Goal: Task Accomplishment & Management: Complete application form

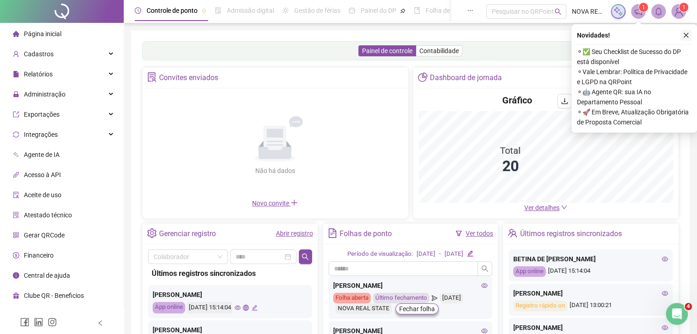
click at [689, 35] on button "button" at bounding box center [685, 35] width 11 height 11
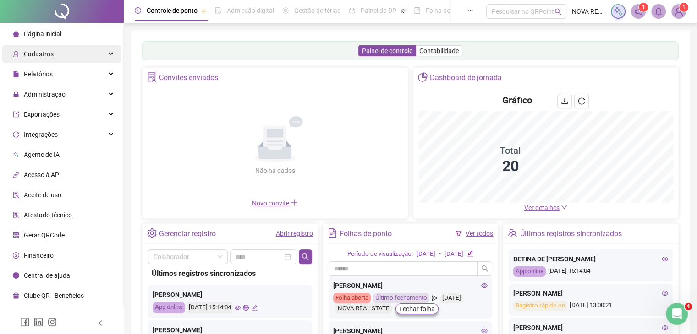
click at [66, 57] on div "Cadastros" at bounding box center [62, 54] width 120 height 18
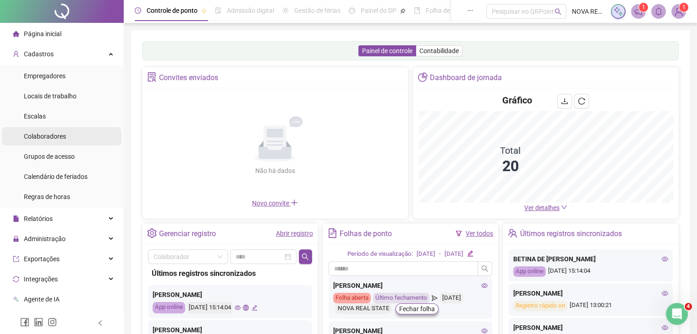
click at [73, 136] on li "Colaboradores" at bounding box center [62, 136] width 120 height 18
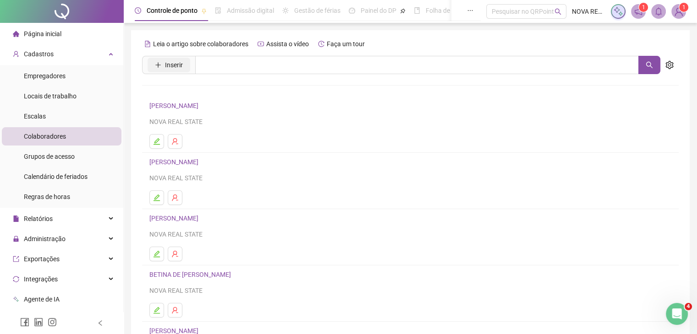
click at [165, 69] on span "Inserir" at bounding box center [174, 65] width 18 height 10
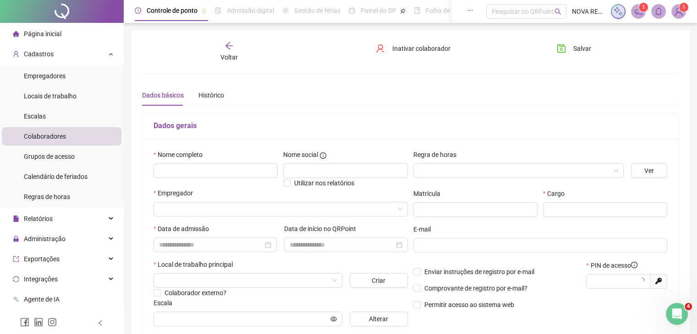
type input "*****"
click at [245, 176] on input "text" at bounding box center [215, 171] width 124 height 15
type input "**********"
click at [440, 165] on input "search" at bounding box center [514, 171] width 191 height 14
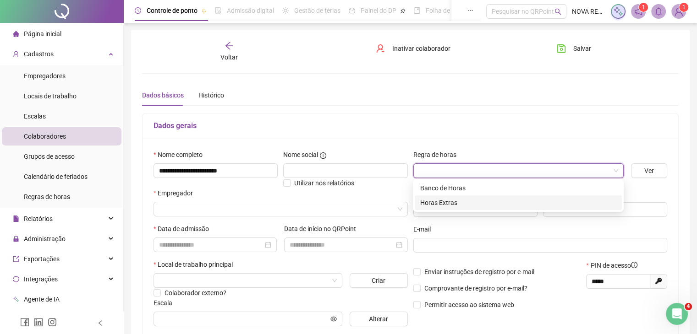
click at [439, 200] on div "Horas Extras" at bounding box center [518, 203] width 196 height 10
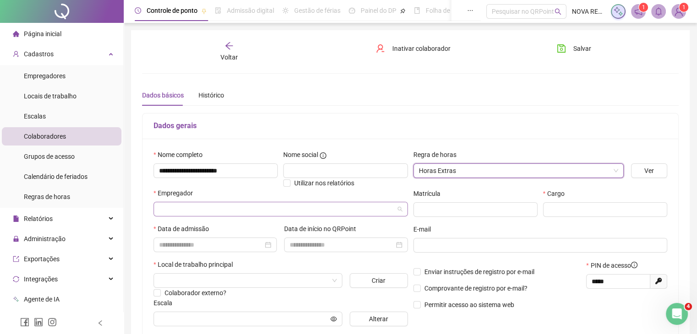
click at [239, 205] on input "search" at bounding box center [276, 209] width 235 height 14
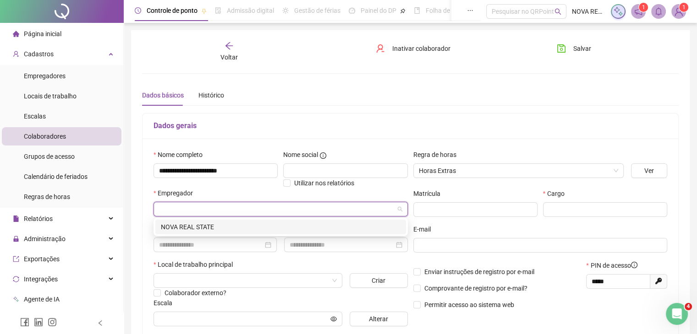
click at [230, 230] on div "NOVA REAL STATE" at bounding box center [281, 227] width 240 height 10
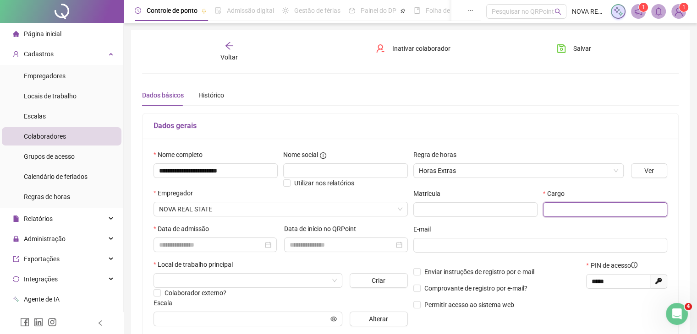
drag, startPoint x: 587, startPoint y: 212, endPoint x: 573, endPoint y: 215, distance: 14.6
click at [587, 212] on input "text" at bounding box center [605, 209] width 124 height 15
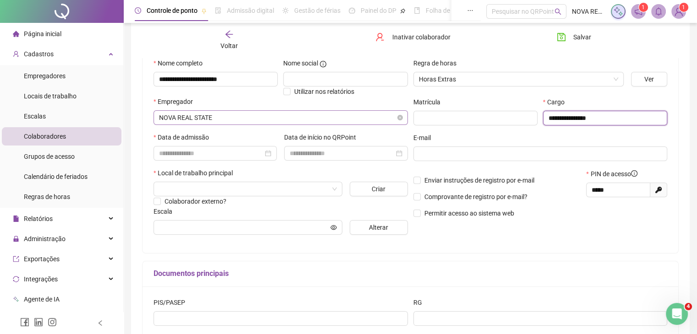
scroll to position [92, 0]
type input "**********"
click at [208, 153] on input at bounding box center [211, 153] width 104 height 10
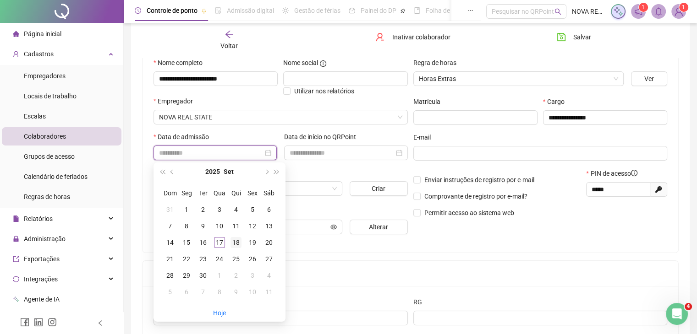
type input "**********"
click at [236, 237] on div "18" at bounding box center [235, 242] width 11 height 11
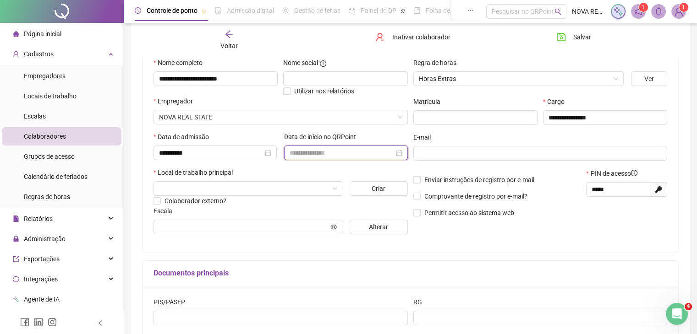
click at [306, 155] on input at bounding box center [341, 153] width 104 height 10
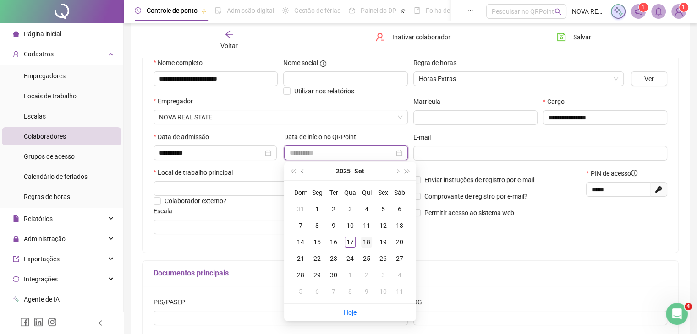
type input "**********"
click at [366, 238] on div "18" at bounding box center [366, 242] width 11 height 11
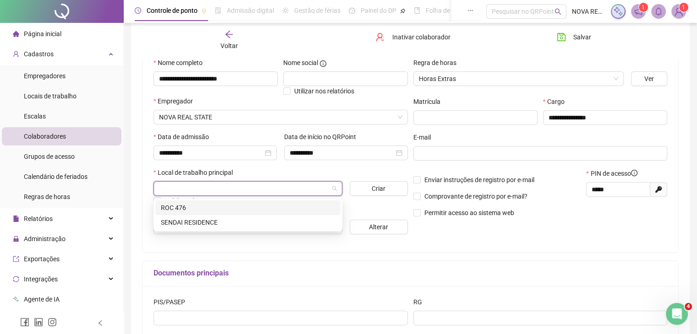
click at [227, 185] on input "search" at bounding box center [243, 189] width 169 height 14
click at [219, 224] on div "SENDAI RESIDENCE" at bounding box center [248, 223] width 174 height 10
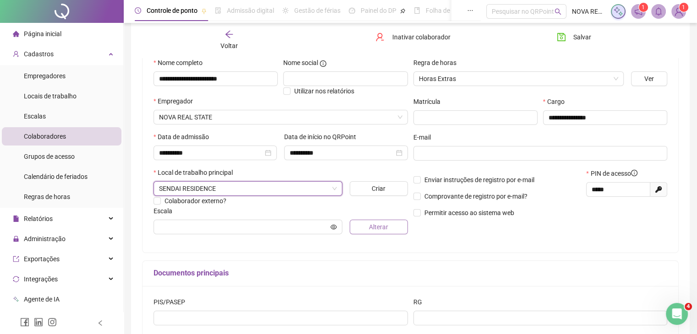
click at [387, 231] on span "Alterar" at bounding box center [378, 227] width 19 height 10
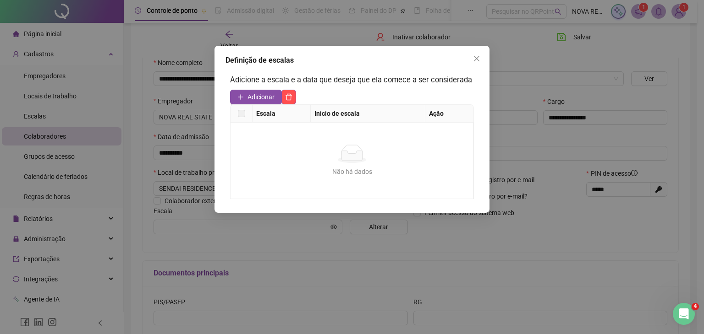
click at [263, 104] on div "Escala Inicio de escala Ação Não há dados Não há dados" at bounding box center [352, 151] width 244 height 95
click at [263, 99] on span "Adicionar" at bounding box center [260, 97] width 27 height 10
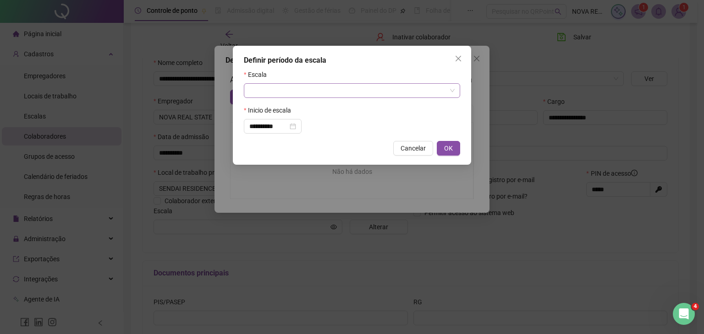
click at [306, 98] on div at bounding box center [352, 90] width 216 height 15
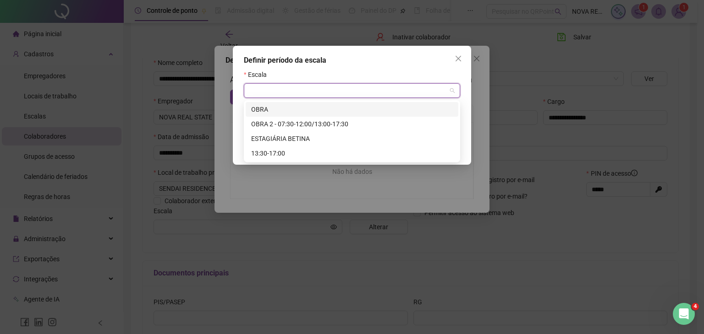
click at [302, 106] on div "OBRA" at bounding box center [352, 109] width 202 height 10
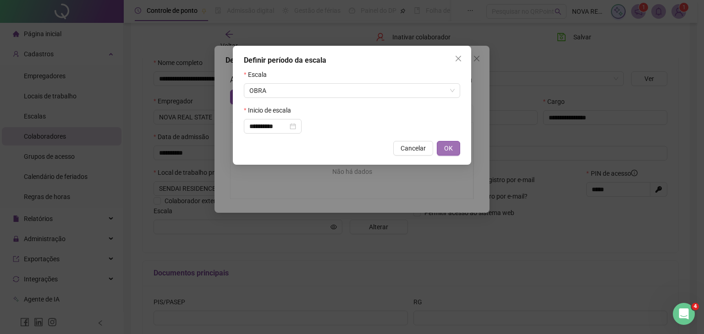
click at [439, 145] on button "OK" at bounding box center [447, 148] width 23 height 15
type input "****"
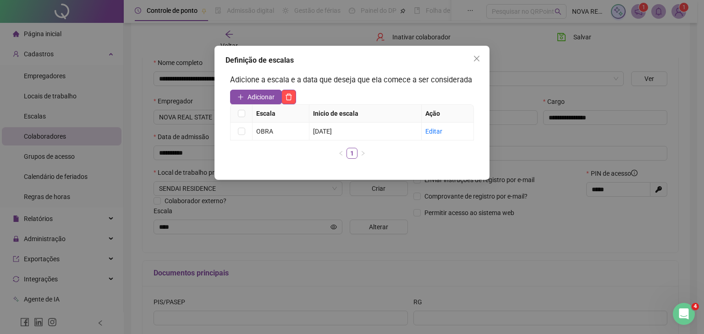
drag, startPoint x: 414, startPoint y: 215, endPoint x: 486, endPoint y: 198, distance: 73.3
click at [415, 216] on div "Definição de escalas Adicione a escala e a data que deseja que ela comece a ser…" at bounding box center [352, 167] width 704 height 334
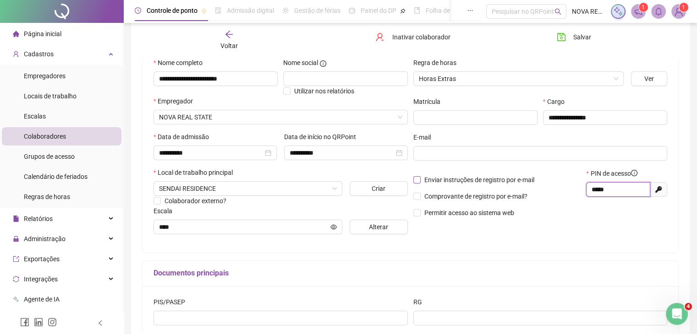
drag, startPoint x: 616, startPoint y: 194, endPoint x: 518, endPoint y: 181, distance: 98.4
click at [518, 181] on div "Enviar instruções de registro por e-mail Comprovante de registro por e-mail? Pe…" at bounding box center [540, 197] width 260 height 56
click at [575, 37] on span "Salvar" at bounding box center [582, 37] width 18 height 10
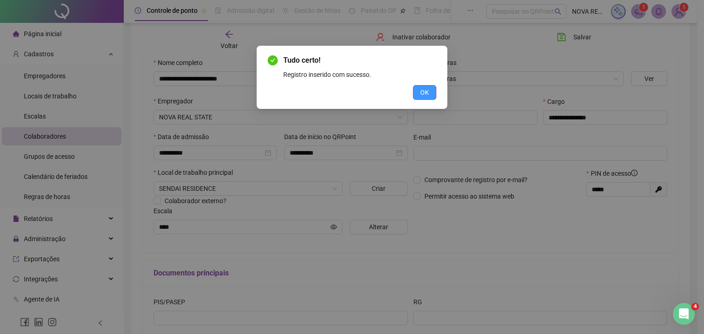
click at [420, 88] on span "OK" at bounding box center [424, 92] width 9 height 10
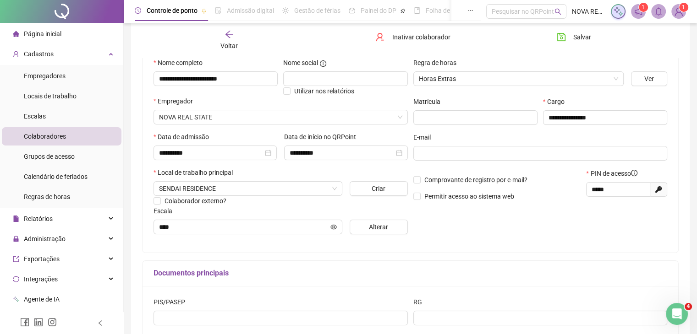
click at [218, 40] on div "Voltar" at bounding box center [228, 40] width 83 height 21
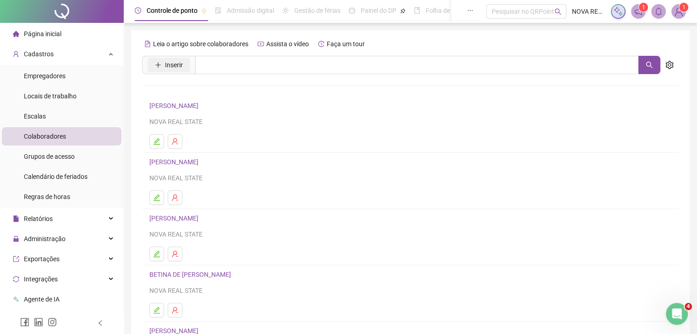
click at [165, 69] on span "Inserir" at bounding box center [174, 65] width 18 height 10
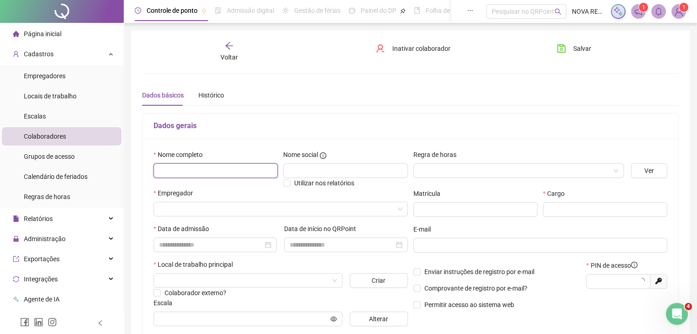
click at [201, 169] on input "text" at bounding box center [215, 171] width 124 height 15
type input "*****"
type input "**********"
click at [425, 165] on input "search" at bounding box center [514, 171] width 191 height 14
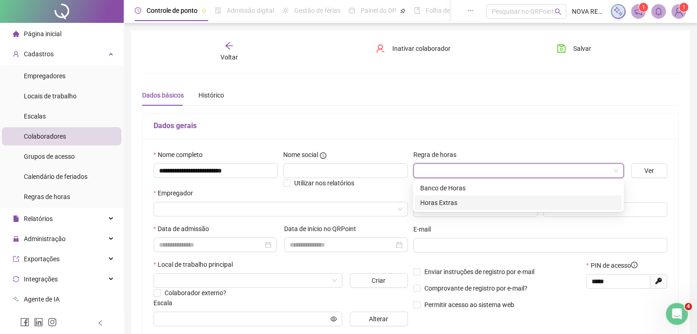
click at [434, 200] on div "Horas Extras" at bounding box center [518, 203] width 196 height 10
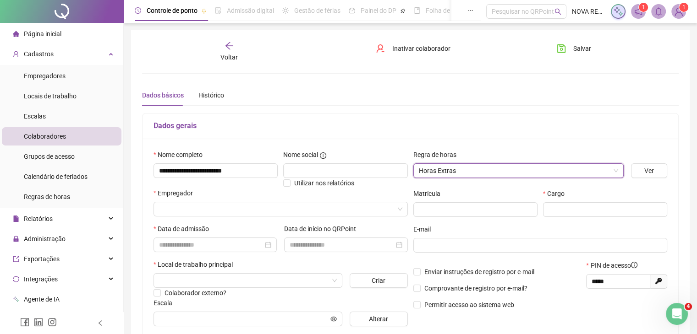
click at [298, 198] on div "Empregador" at bounding box center [280, 195] width 254 height 14
click at [291, 209] on input "search" at bounding box center [276, 209] width 235 height 14
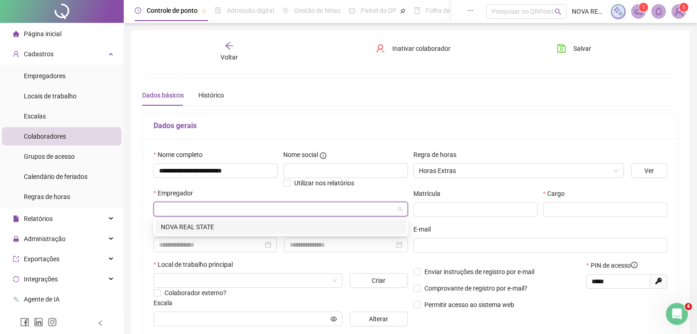
click at [295, 229] on div "NOVA REAL STATE" at bounding box center [281, 227] width 240 height 10
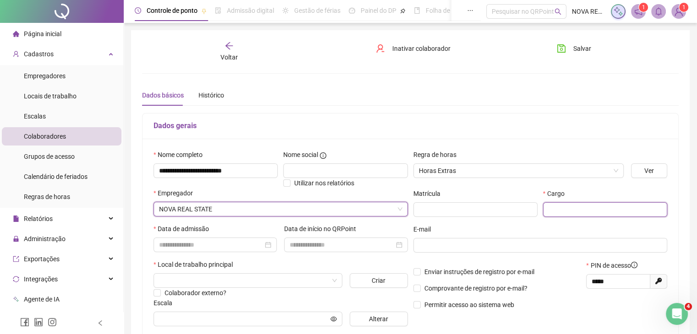
click at [569, 210] on input "text" at bounding box center [605, 209] width 124 height 15
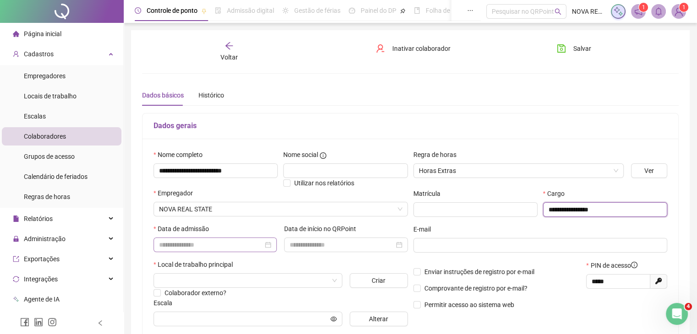
type input "**********"
click at [174, 240] on input at bounding box center [211, 245] width 104 height 10
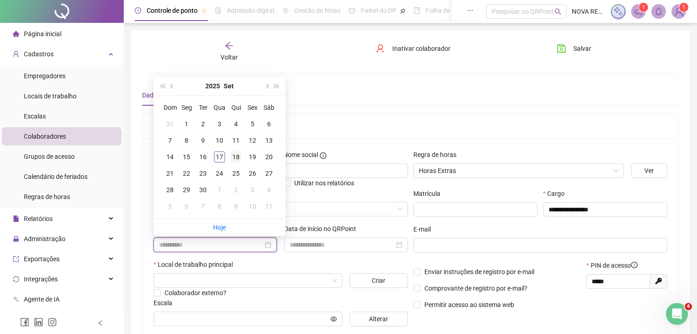
type input "**********"
click at [235, 155] on div "18" at bounding box center [235, 157] width 11 height 11
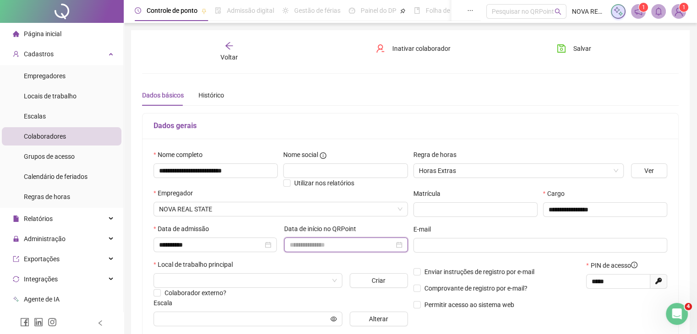
click at [306, 248] on input at bounding box center [341, 245] width 104 height 10
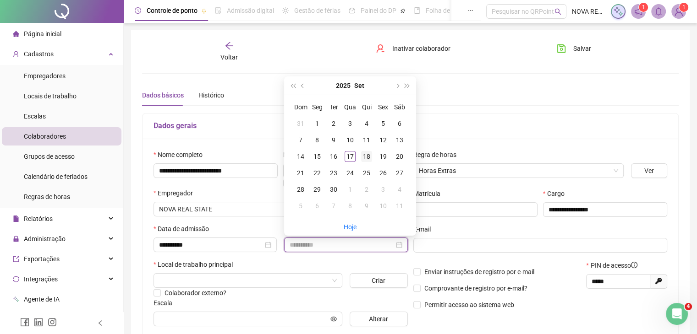
type input "**********"
click at [366, 153] on div "18" at bounding box center [366, 156] width 11 height 11
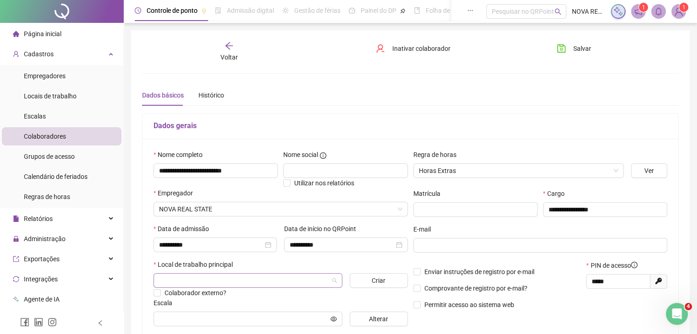
click at [183, 278] on input "search" at bounding box center [243, 281] width 169 height 14
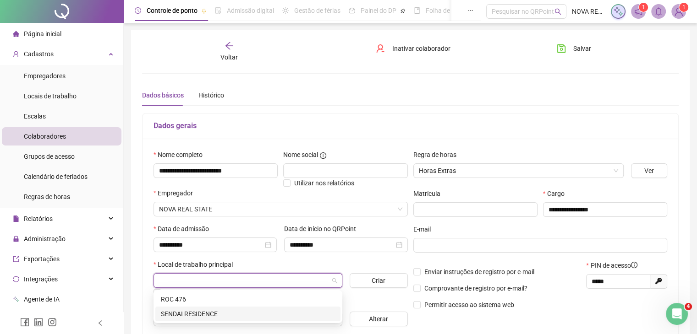
click at [173, 317] on div "SENDAI RESIDENCE" at bounding box center [248, 314] width 174 height 10
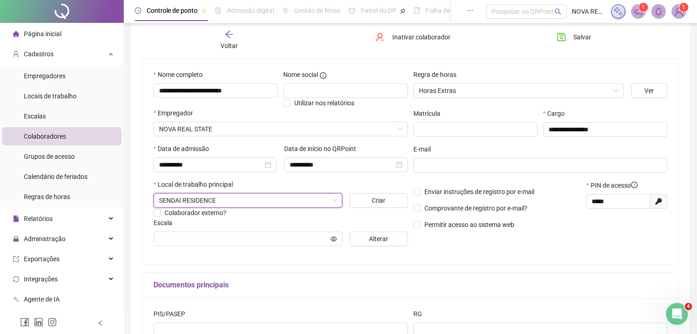
scroll to position [92, 0]
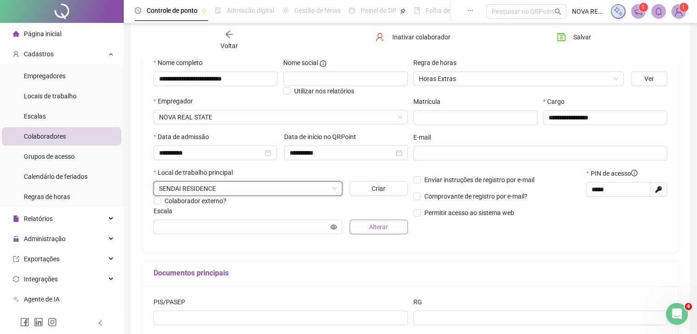
click at [372, 231] on span "Alterar" at bounding box center [378, 227] width 19 height 10
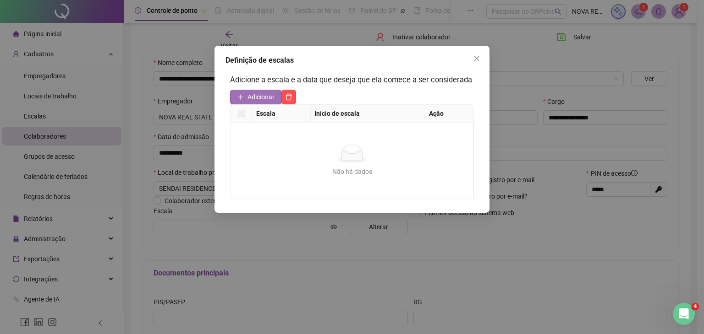
click at [245, 99] on button "Adicionar" at bounding box center [256, 97] width 52 height 15
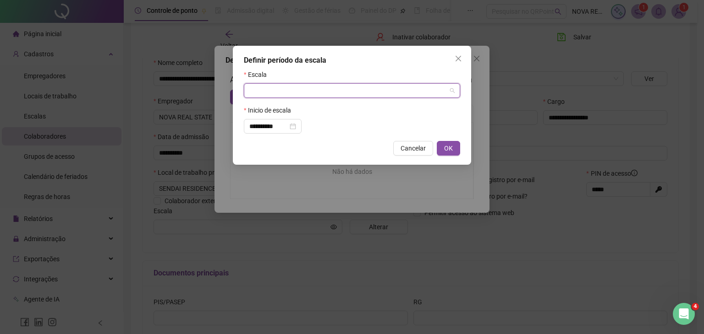
click at [275, 93] on input "search" at bounding box center [347, 91] width 197 height 14
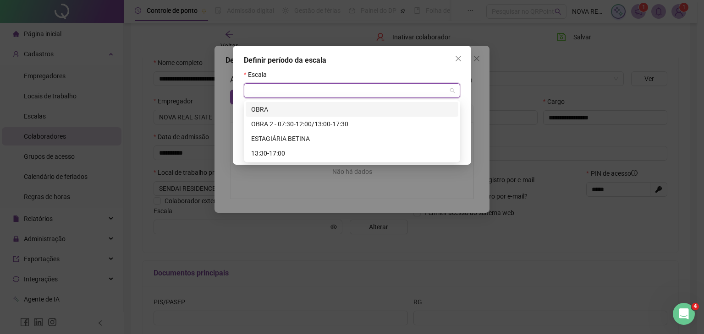
click at [281, 107] on div "OBRA" at bounding box center [352, 109] width 202 height 10
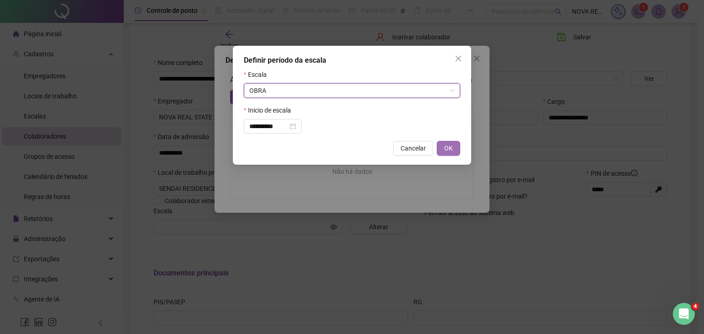
click at [455, 147] on button "OK" at bounding box center [447, 148] width 23 height 15
type input "****"
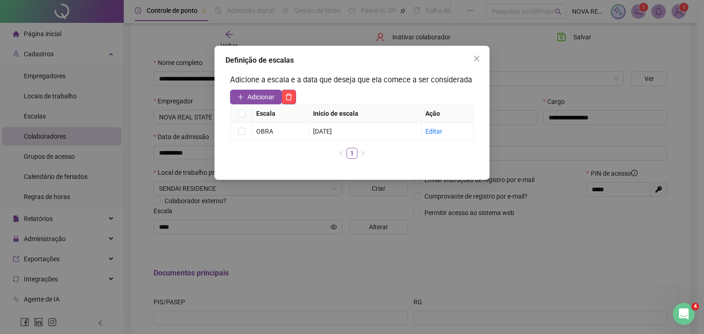
click at [557, 89] on div "Definição de escalas Adicione a escala e a data que deseja que ela comece a ser…" at bounding box center [352, 167] width 704 height 334
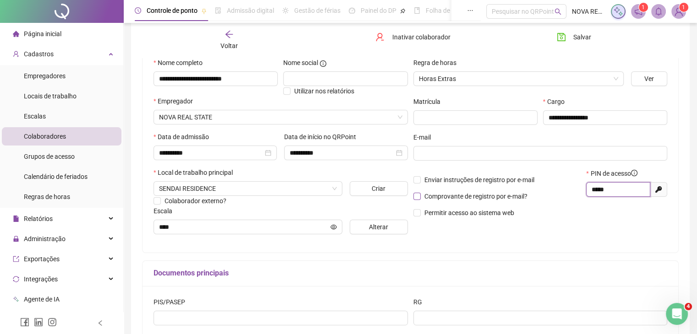
drag, startPoint x: 621, startPoint y: 191, endPoint x: 487, endPoint y: 191, distance: 133.7
click at [487, 191] on div "Enviar instruções de registro por e-mail Comprovante de registro por e-mail? Pe…" at bounding box center [540, 197] width 260 height 56
click at [579, 43] on button "Salvar" at bounding box center [574, 37] width 48 height 15
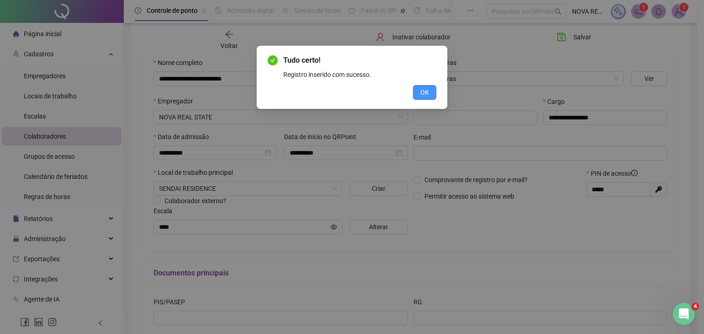
click at [428, 91] on span "OK" at bounding box center [424, 92] width 9 height 10
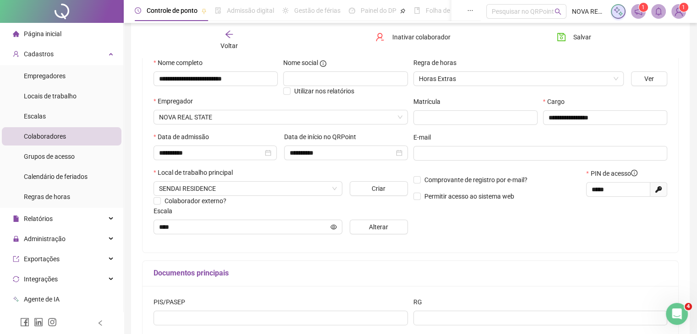
click at [232, 42] on span "Voltar" at bounding box center [228, 45] width 17 height 7
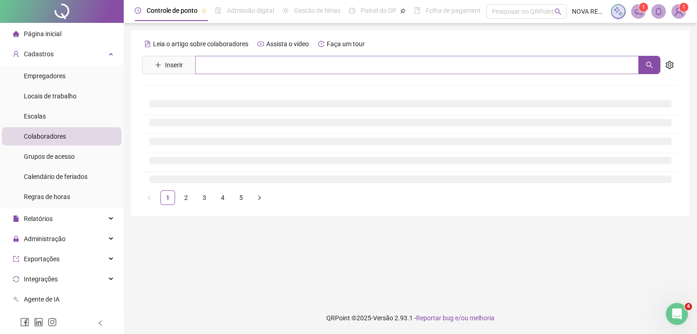
scroll to position [0, 0]
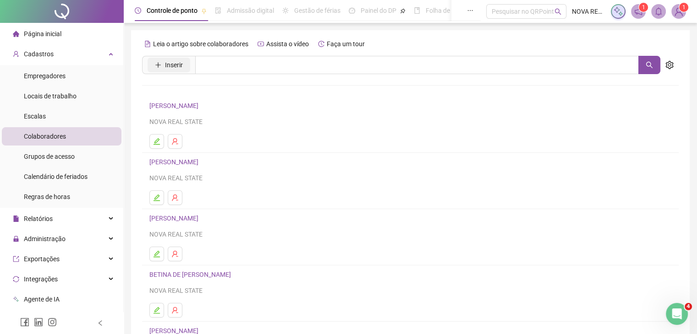
click at [176, 72] on button "Inserir" at bounding box center [168, 65] width 43 height 15
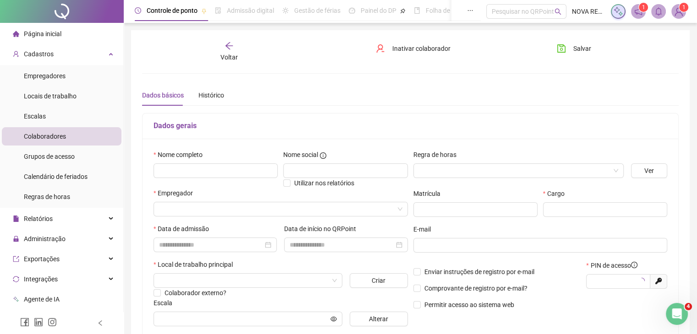
type input "*****"
click at [195, 169] on input "text" at bounding box center [215, 171] width 124 height 15
type input "**********"
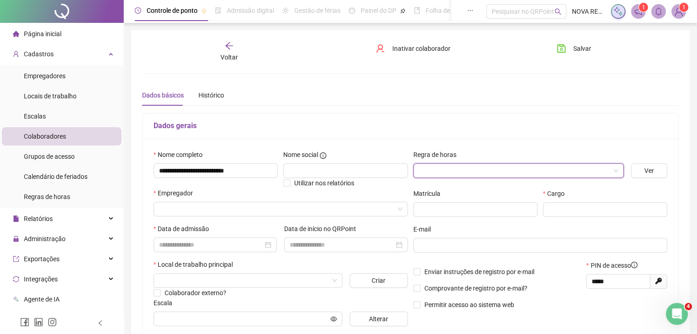
click at [497, 166] on input "search" at bounding box center [514, 171] width 191 height 14
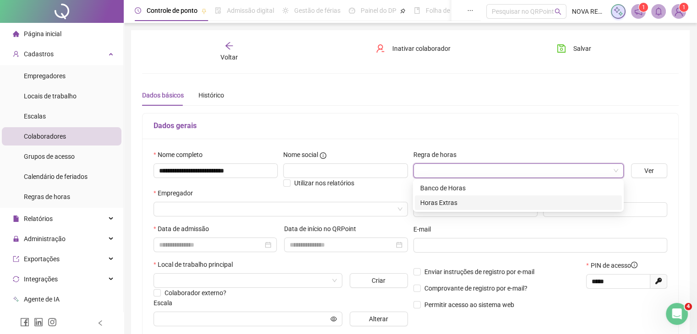
click at [452, 209] on div "Horas Extras" at bounding box center [518, 203] width 207 height 15
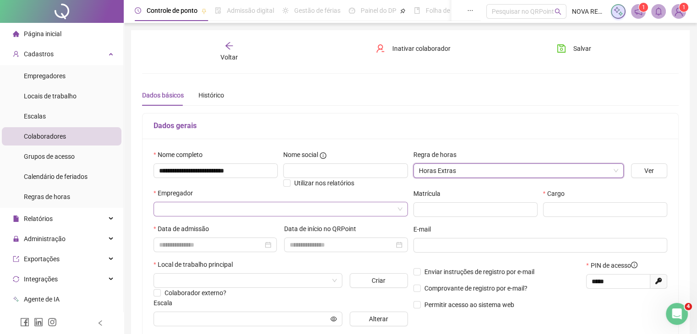
click at [245, 204] on input "search" at bounding box center [276, 209] width 235 height 14
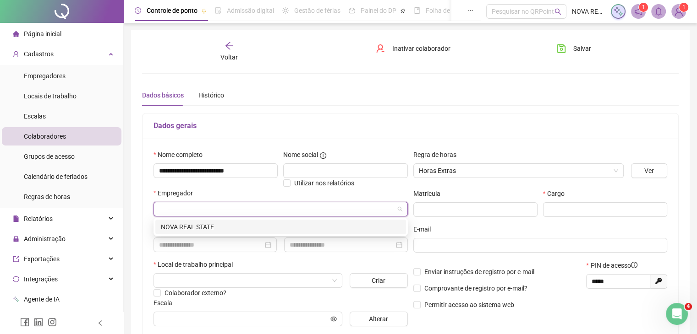
click at [248, 230] on div "NOVA REAL STATE" at bounding box center [281, 227] width 240 height 10
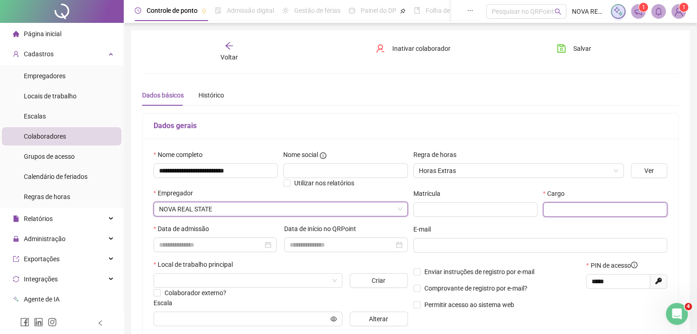
click at [550, 207] on input "text" at bounding box center [605, 209] width 124 height 15
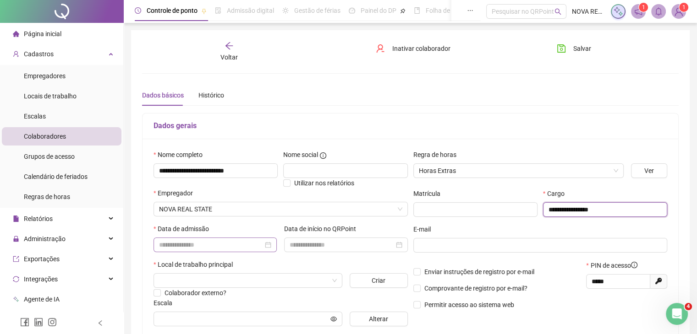
type input "**********"
click at [198, 248] on input at bounding box center [211, 245] width 104 height 10
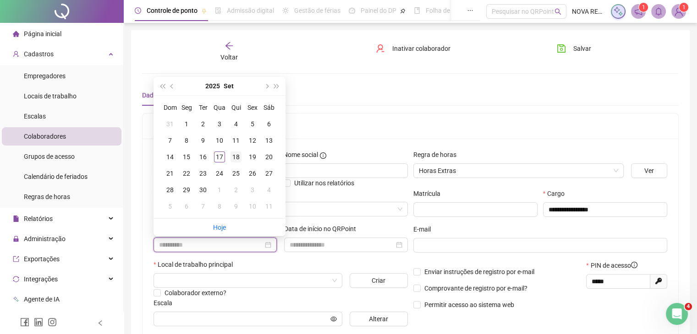
type input "**********"
click at [229, 159] on td "18" at bounding box center [236, 157] width 16 height 16
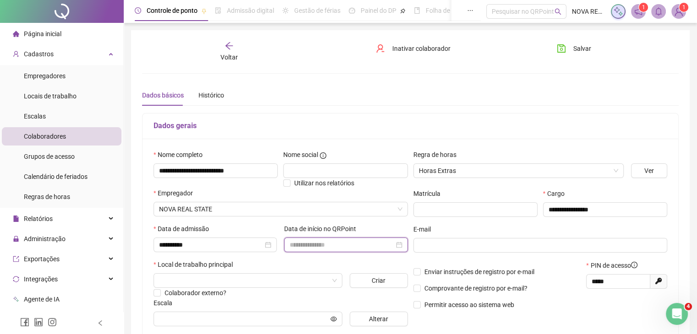
click at [339, 244] on input at bounding box center [341, 245] width 104 height 10
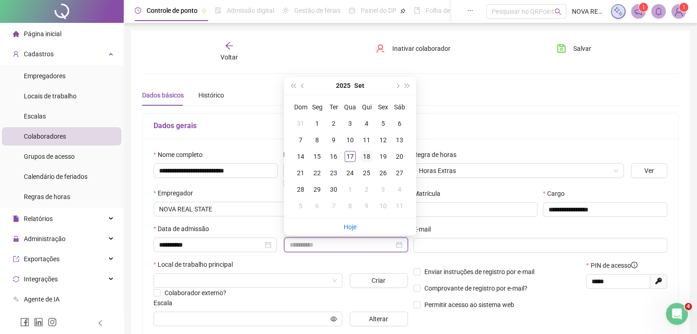
type input "**********"
drag, startPoint x: 366, startPoint y: 153, endPoint x: 378, endPoint y: 167, distance: 18.5
click at [366, 154] on div "18" at bounding box center [366, 156] width 11 height 11
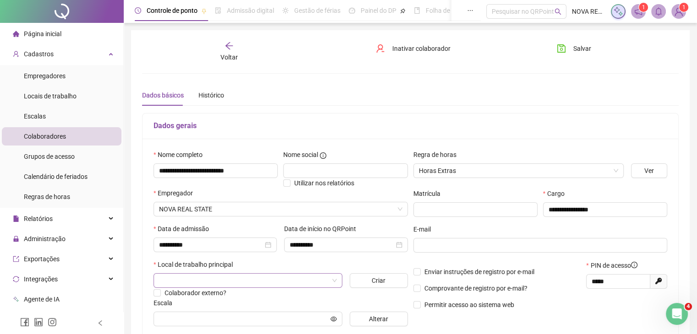
click at [207, 286] on input "search" at bounding box center [243, 281] width 169 height 14
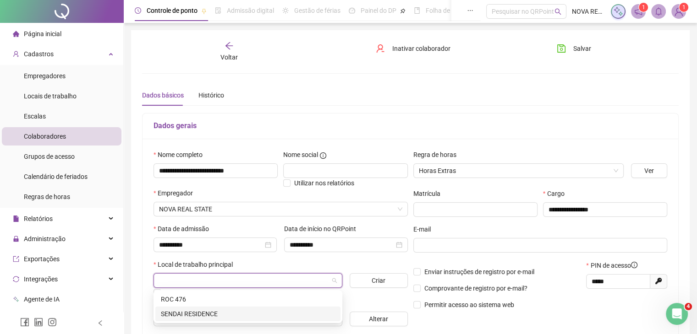
click at [197, 320] on div "SENDAI RESIDENCE" at bounding box center [247, 314] width 185 height 15
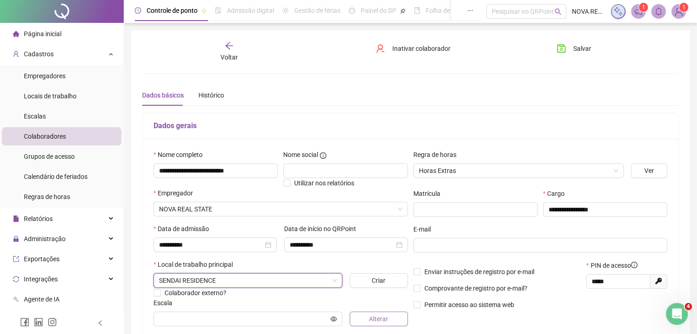
click at [381, 319] on span "Alterar" at bounding box center [378, 319] width 19 height 10
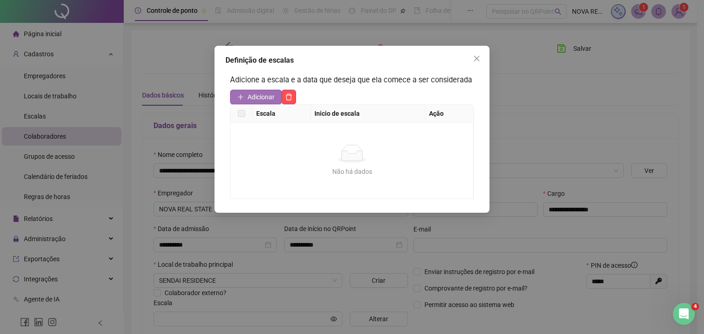
click at [263, 98] on span "Adicionar" at bounding box center [260, 97] width 27 height 10
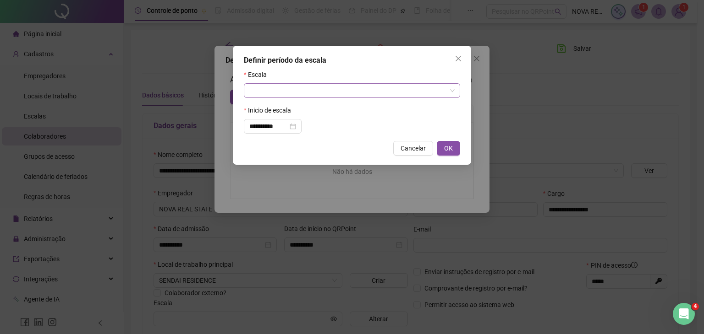
click at [262, 96] on input "search" at bounding box center [347, 91] width 197 height 14
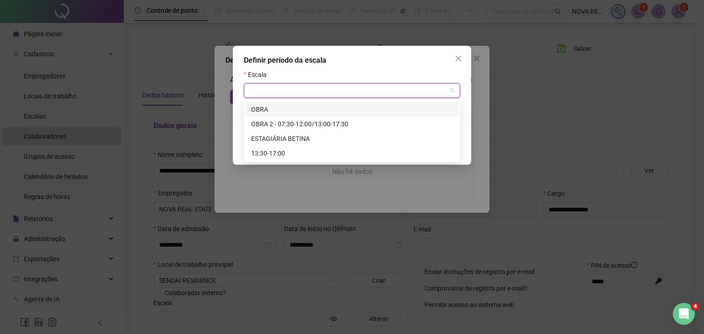
click at [269, 107] on div "OBRA" at bounding box center [352, 109] width 202 height 10
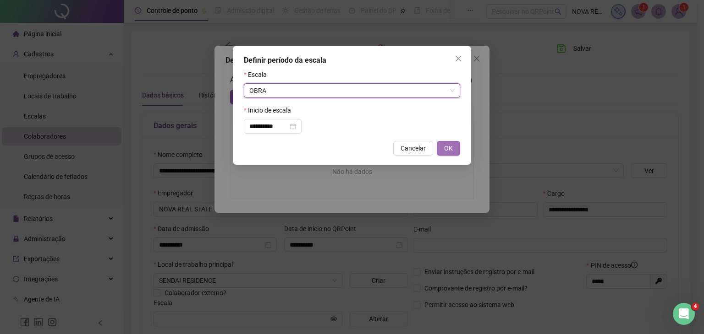
click at [442, 148] on button "OK" at bounding box center [447, 148] width 23 height 15
type input "****"
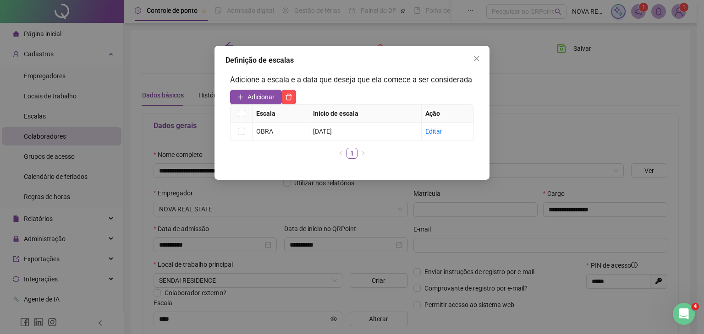
click at [545, 253] on div "Definição de escalas Adicione a escala e a data que deseja que ela comece a ser…" at bounding box center [352, 167] width 704 height 334
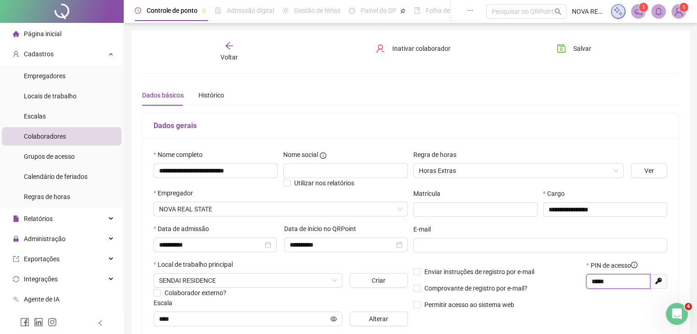
click at [603, 277] on input "*****" at bounding box center [616, 282] width 51 height 10
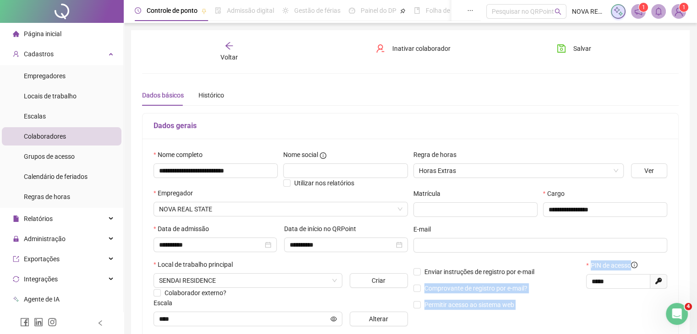
drag, startPoint x: 588, startPoint y: 277, endPoint x: 569, endPoint y: 275, distance: 19.3
click at [569, 275] on div "Enviar instruções de registro por e-mail Comprovante de registro por e-mail? Pe…" at bounding box center [540, 289] width 260 height 56
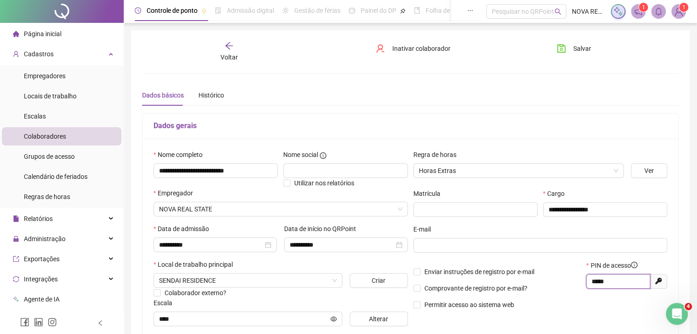
drag, startPoint x: 621, startPoint y: 280, endPoint x: 489, endPoint y: 283, distance: 131.9
click at [489, 283] on div "Enviar instruções de registro por e-mail Comprovante de registro por e-mail? Pe…" at bounding box center [540, 289] width 260 height 56
drag, startPoint x: 404, startPoint y: 98, endPoint x: 440, endPoint y: 93, distance: 36.9
click at [404, 98] on div "Dados básicos Histórico" at bounding box center [410, 95] width 536 height 21
click at [575, 48] on span "Salvar" at bounding box center [582, 49] width 18 height 10
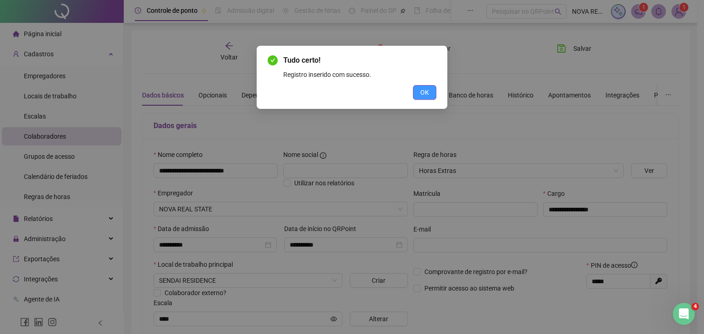
click at [416, 92] on button "OK" at bounding box center [424, 92] width 23 height 15
